Goal: Navigation & Orientation: Find specific page/section

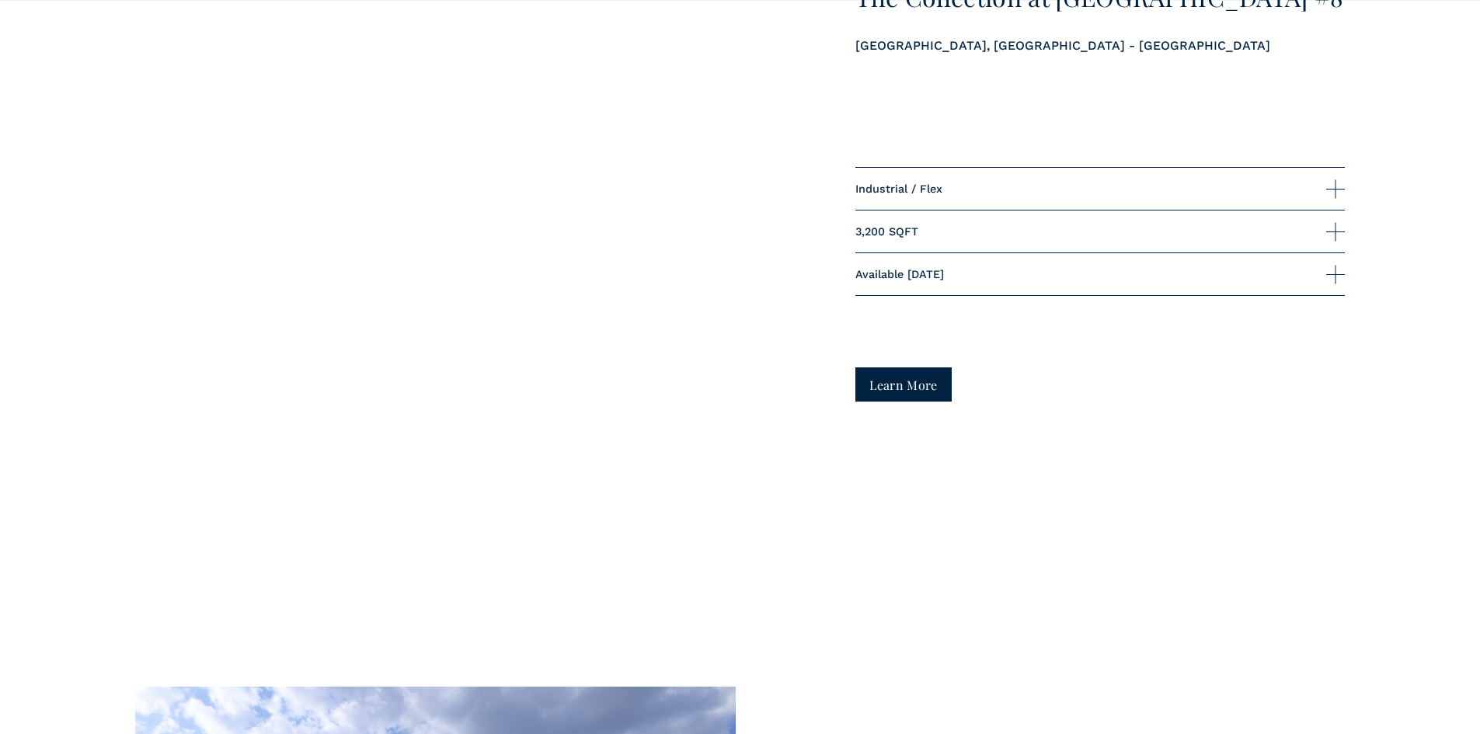
scroll to position [2564, 0]
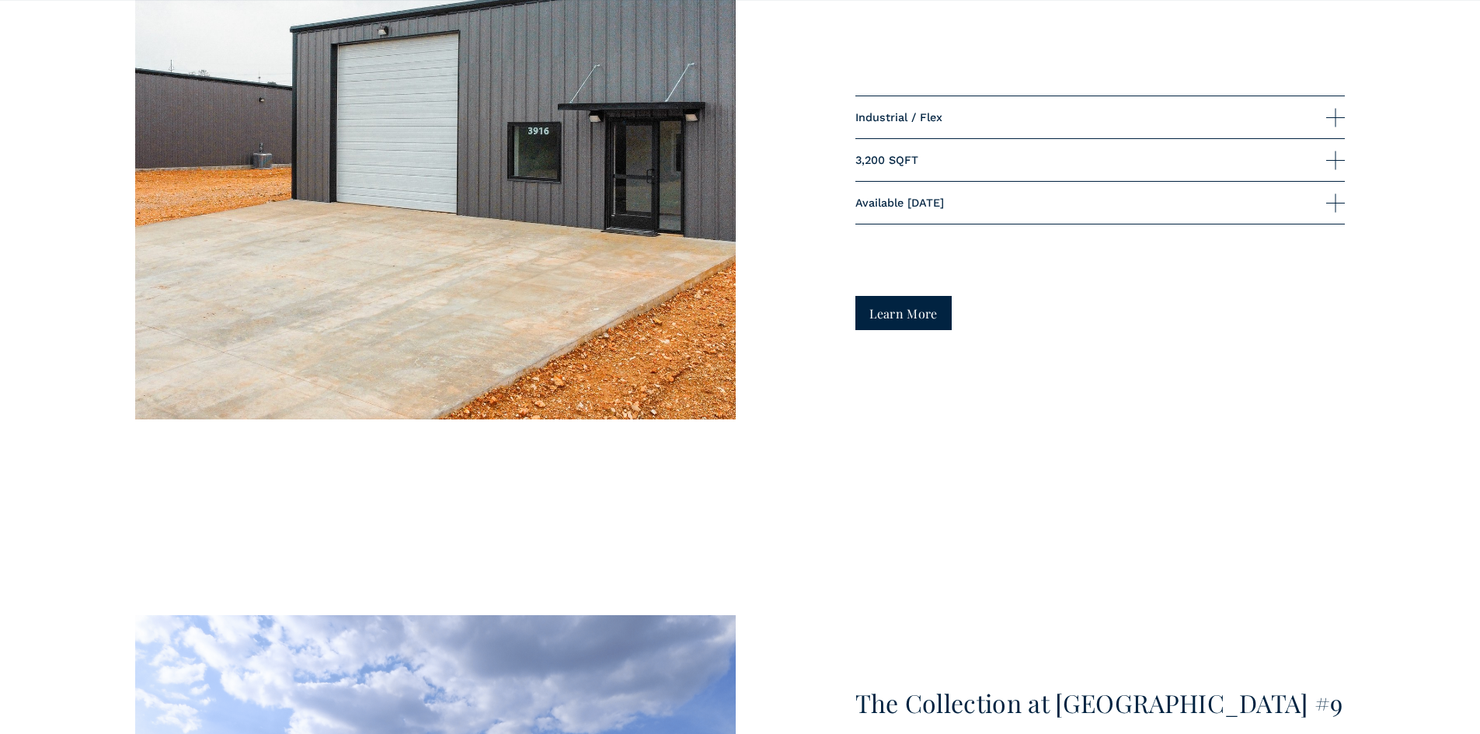
click at [925, 314] on link "Learn More" at bounding box center [903, 312] width 97 height 33
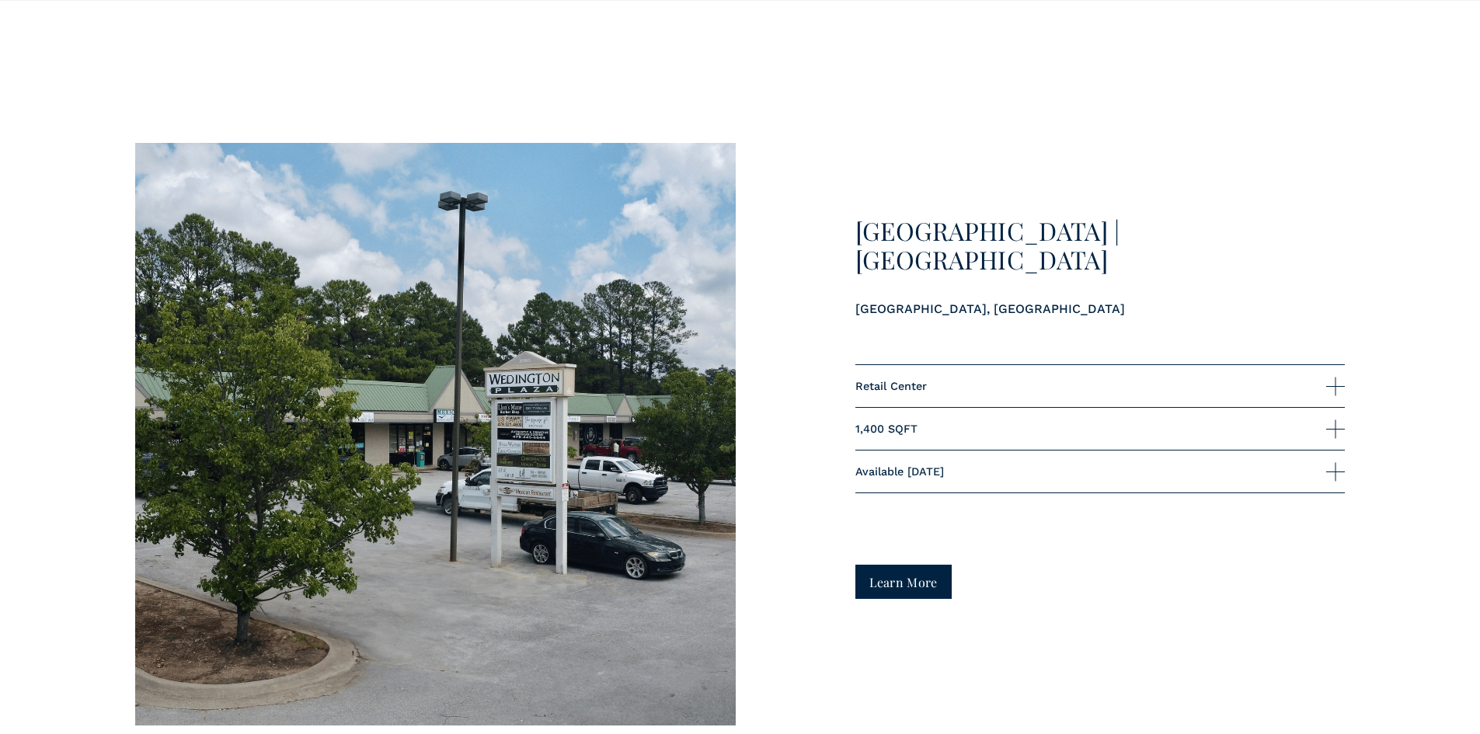
scroll to position [4662, 0]
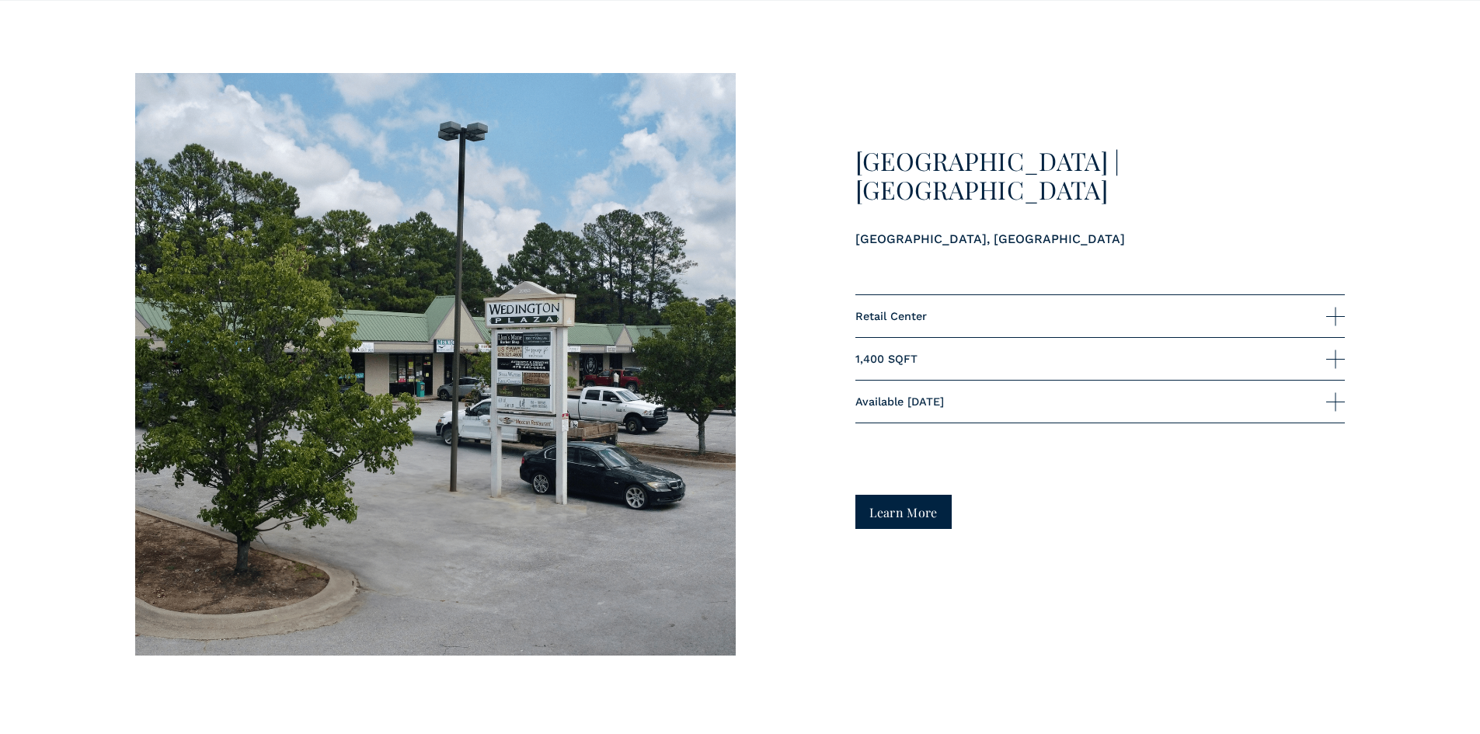
click at [897, 514] on link "Learn More" at bounding box center [903, 511] width 97 height 33
